Goal: Task Accomplishment & Management: Manage account settings

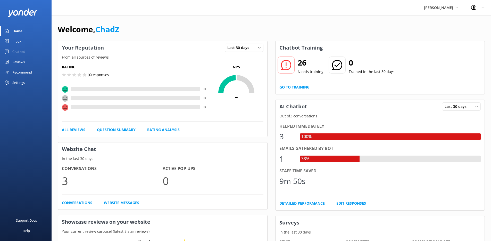
click at [20, 81] on div "Settings" at bounding box center [18, 82] width 12 height 10
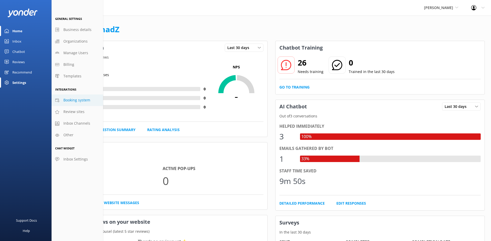
click at [84, 99] on span "Booking system" at bounding box center [76, 100] width 27 height 6
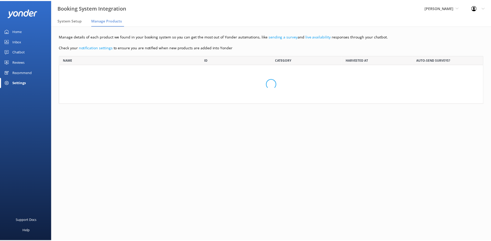
scroll to position [44, 424]
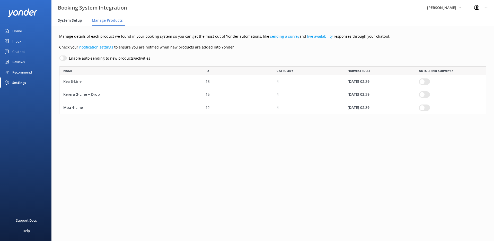
click at [72, 21] on span "System Setup" at bounding box center [70, 20] width 24 height 5
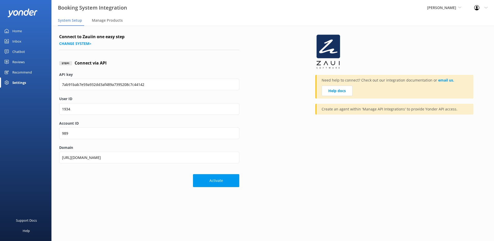
click at [22, 29] on link "Home" at bounding box center [26, 31] width 52 height 10
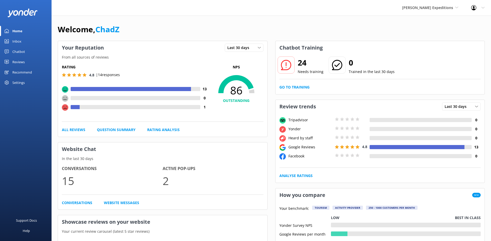
click at [22, 81] on div "Settings" at bounding box center [18, 82] width 12 height 10
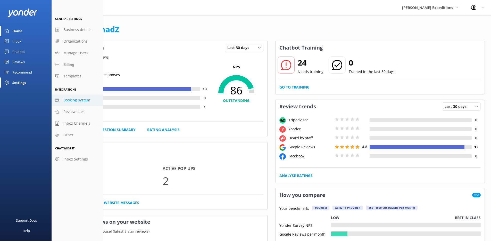
click at [81, 101] on span "Booking system" at bounding box center [76, 100] width 27 height 6
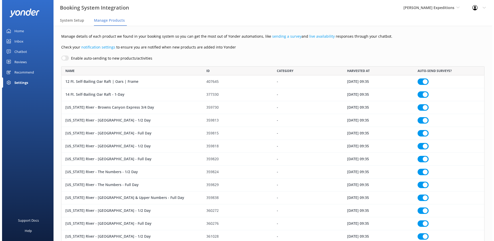
scroll to position [1036, 420]
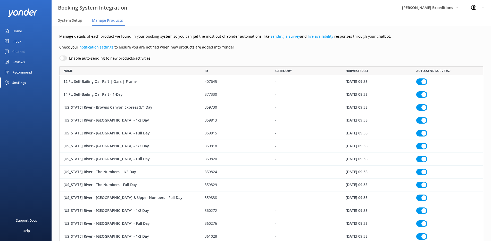
click at [31, 80] on div "Settings" at bounding box center [26, 82] width 52 height 10
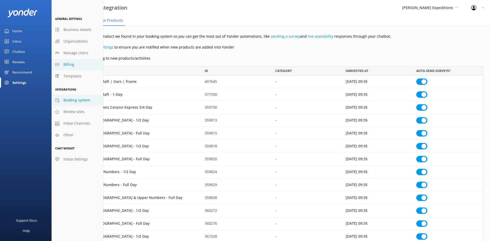
click at [78, 67] on link "Billing" at bounding box center [78, 65] width 52 height 12
